Goal: Check status: Check status

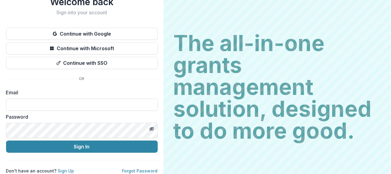
scroll to position [74, 0]
click at [140, 98] on input at bounding box center [82, 104] width 152 height 12
type input "**********"
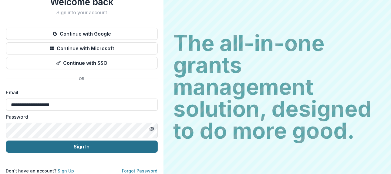
click at [158, 140] on button "Sign In" at bounding box center [82, 146] width 152 height 12
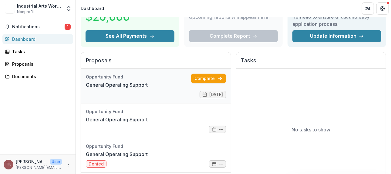
scroll to position [61, 0]
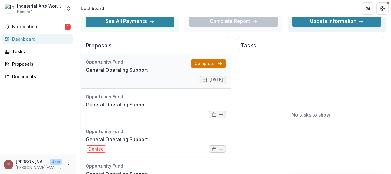
click at [226, 68] on link "Complete" at bounding box center [208, 64] width 35 height 10
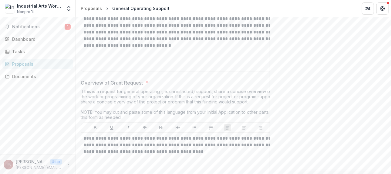
scroll to position [790, 0]
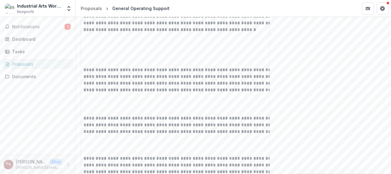
scroll to position [1063, 0]
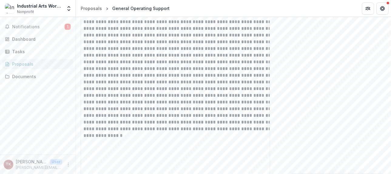
scroll to position [1701, 0]
